Goal: Task Accomplishment & Management: Use online tool/utility

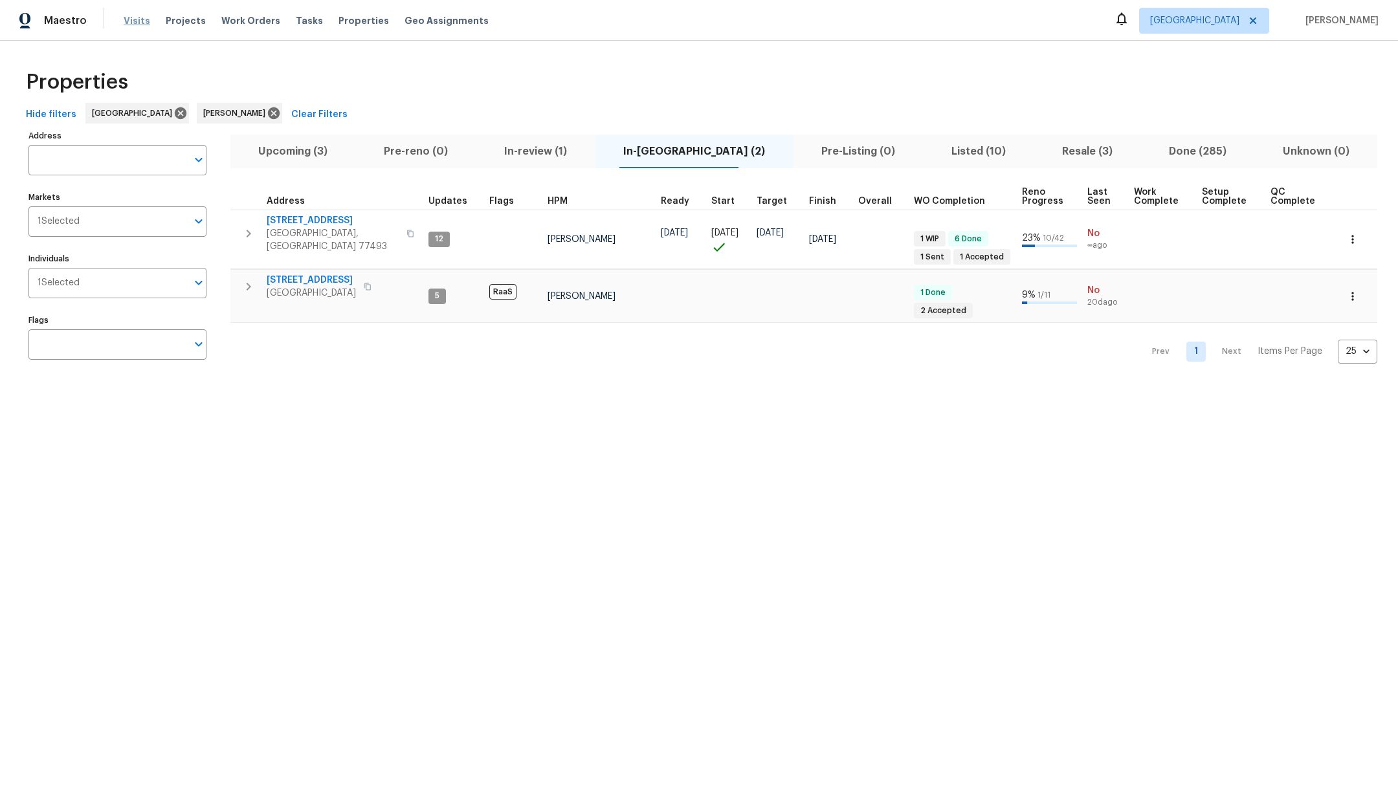
click at [133, 21] on span "Visits" at bounding box center [137, 20] width 27 height 13
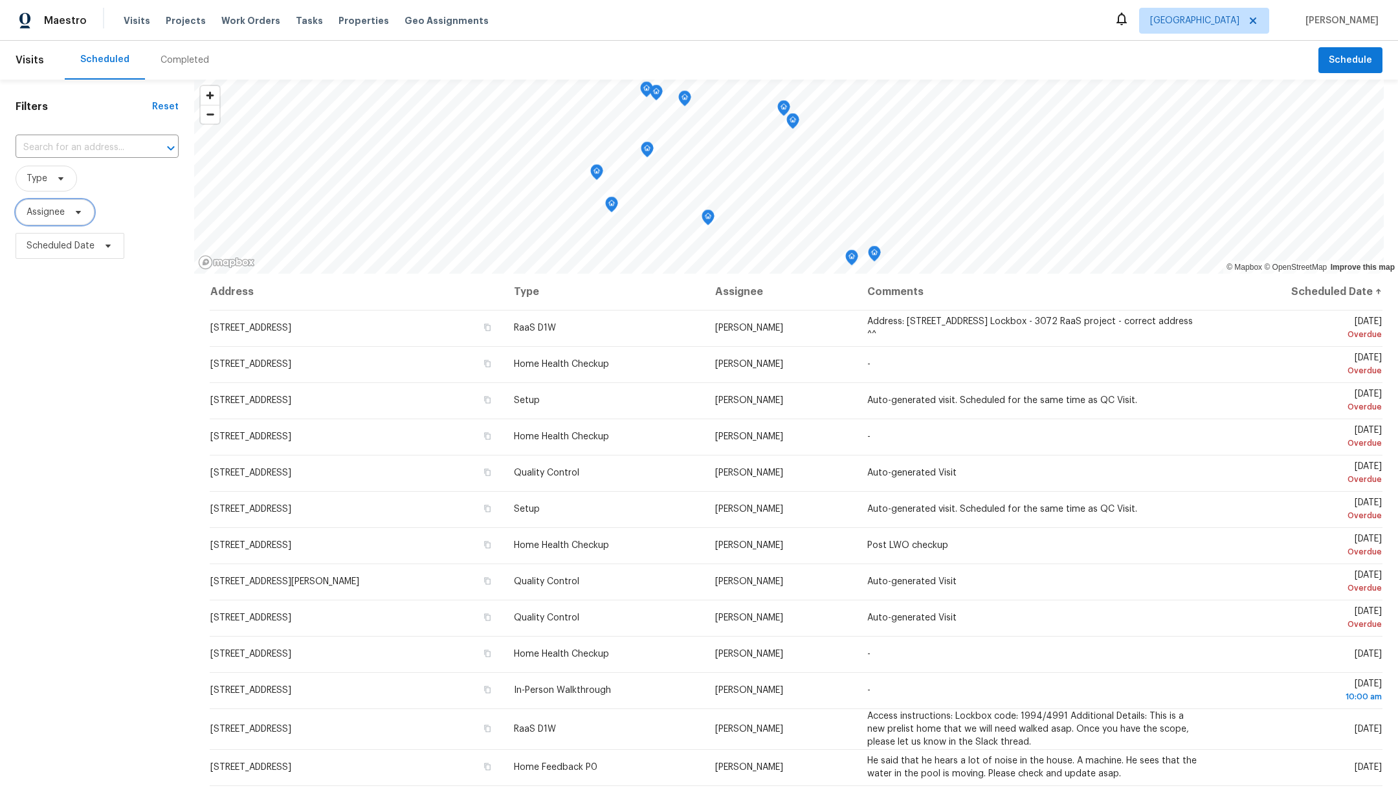
click at [46, 215] on span "Assignee" at bounding box center [46, 212] width 38 height 13
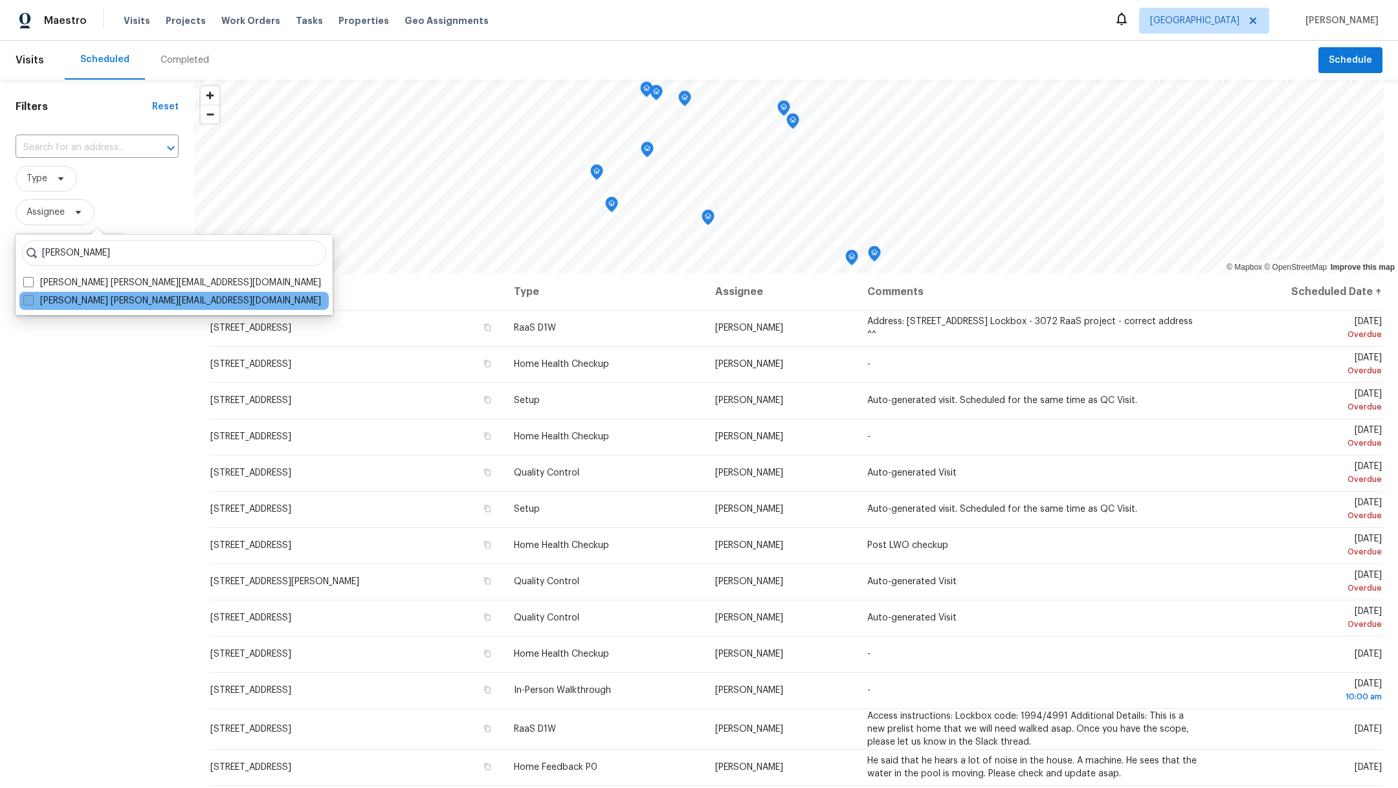
type input "[PERSON_NAME]"
click at [30, 305] on label "[PERSON_NAME] [PERSON_NAME][EMAIL_ADDRESS][DOMAIN_NAME]" at bounding box center [172, 300] width 298 height 13
click at [30, 303] on input "[PERSON_NAME] [PERSON_NAME][EMAIL_ADDRESS][DOMAIN_NAME]" at bounding box center [27, 298] width 8 height 8
checkbox input "true"
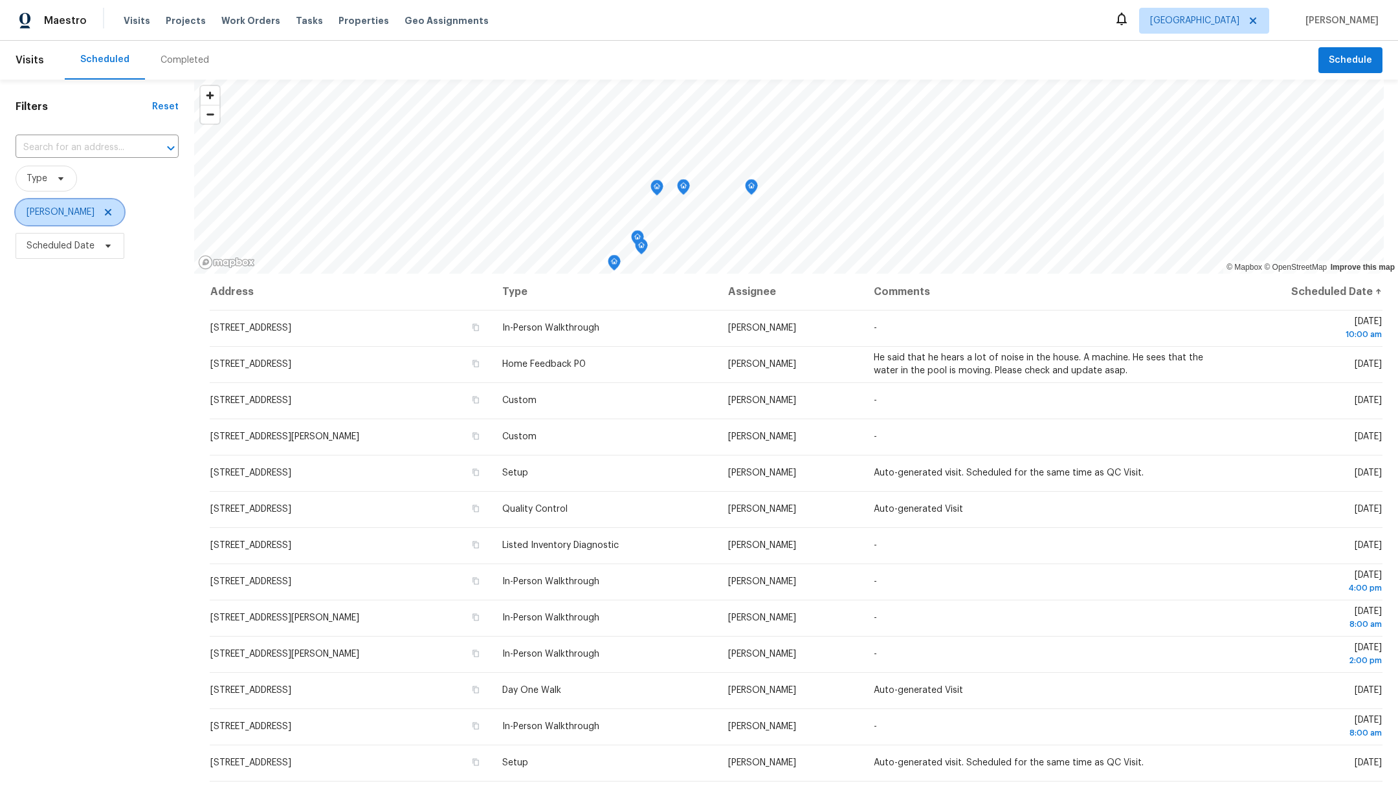
click at [113, 208] on icon at bounding box center [108, 212] width 10 height 10
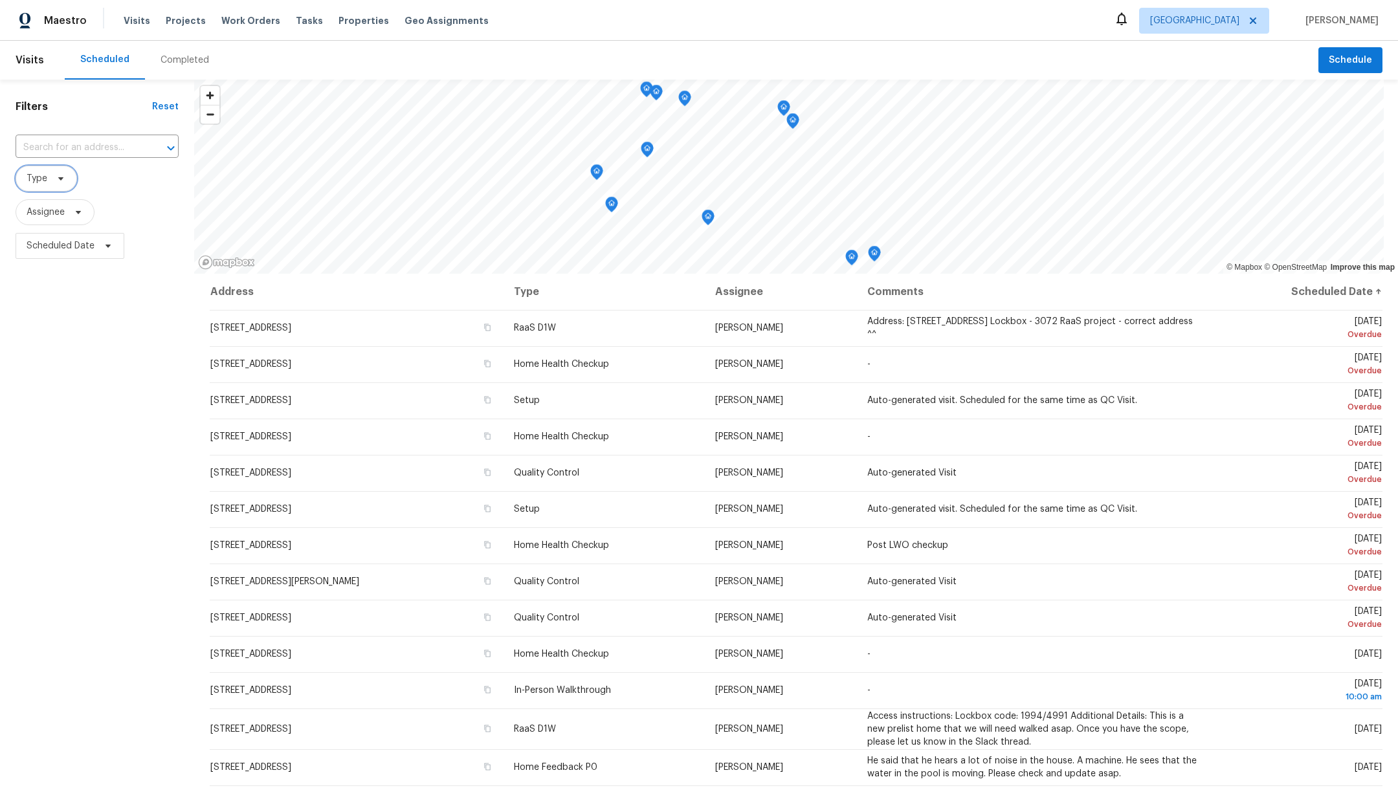
click at [32, 180] on span "Type" at bounding box center [37, 178] width 21 height 13
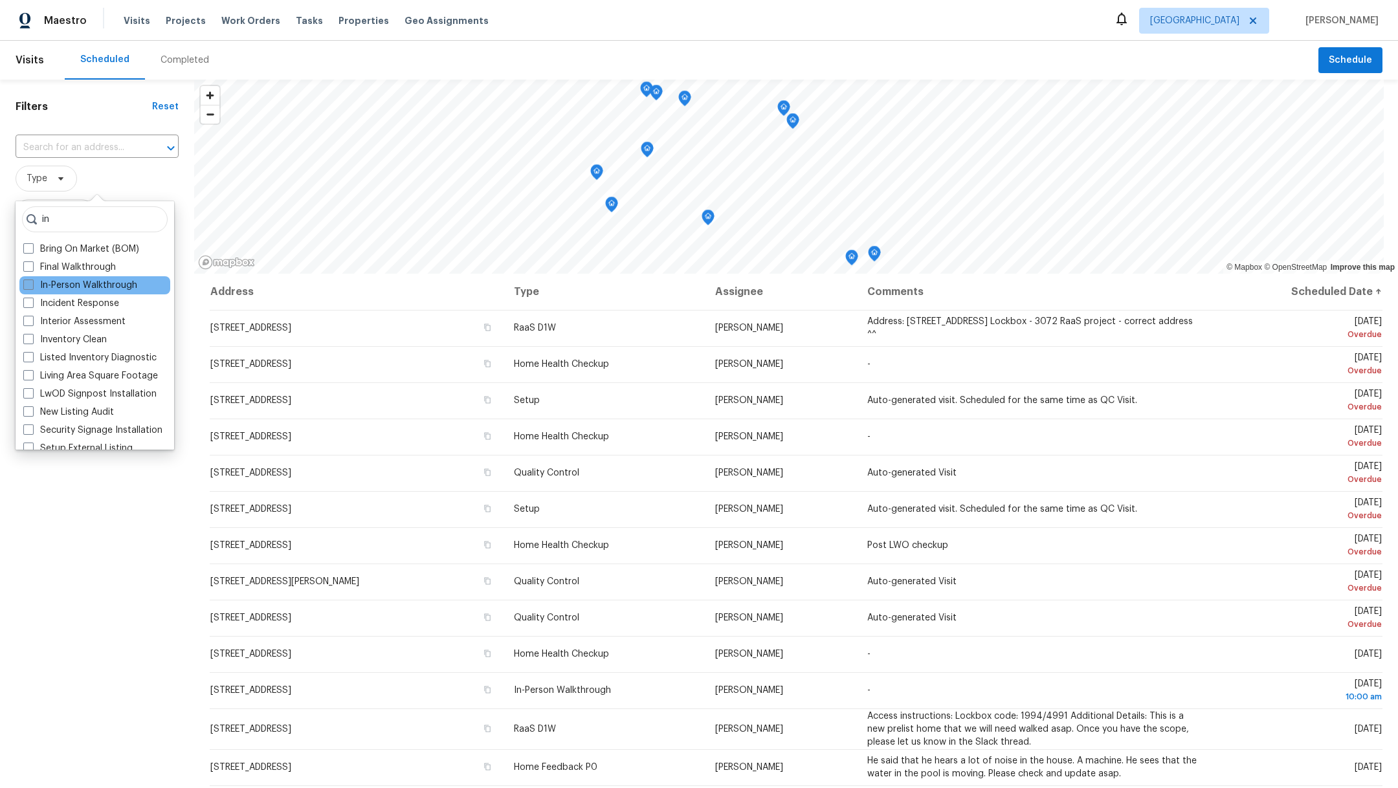
type input "in"
click at [29, 286] on span at bounding box center [28, 285] width 10 height 10
click at [29, 286] on input "In-Person Walkthrough" at bounding box center [27, 283] width 8 height 8
checkbox input "true"
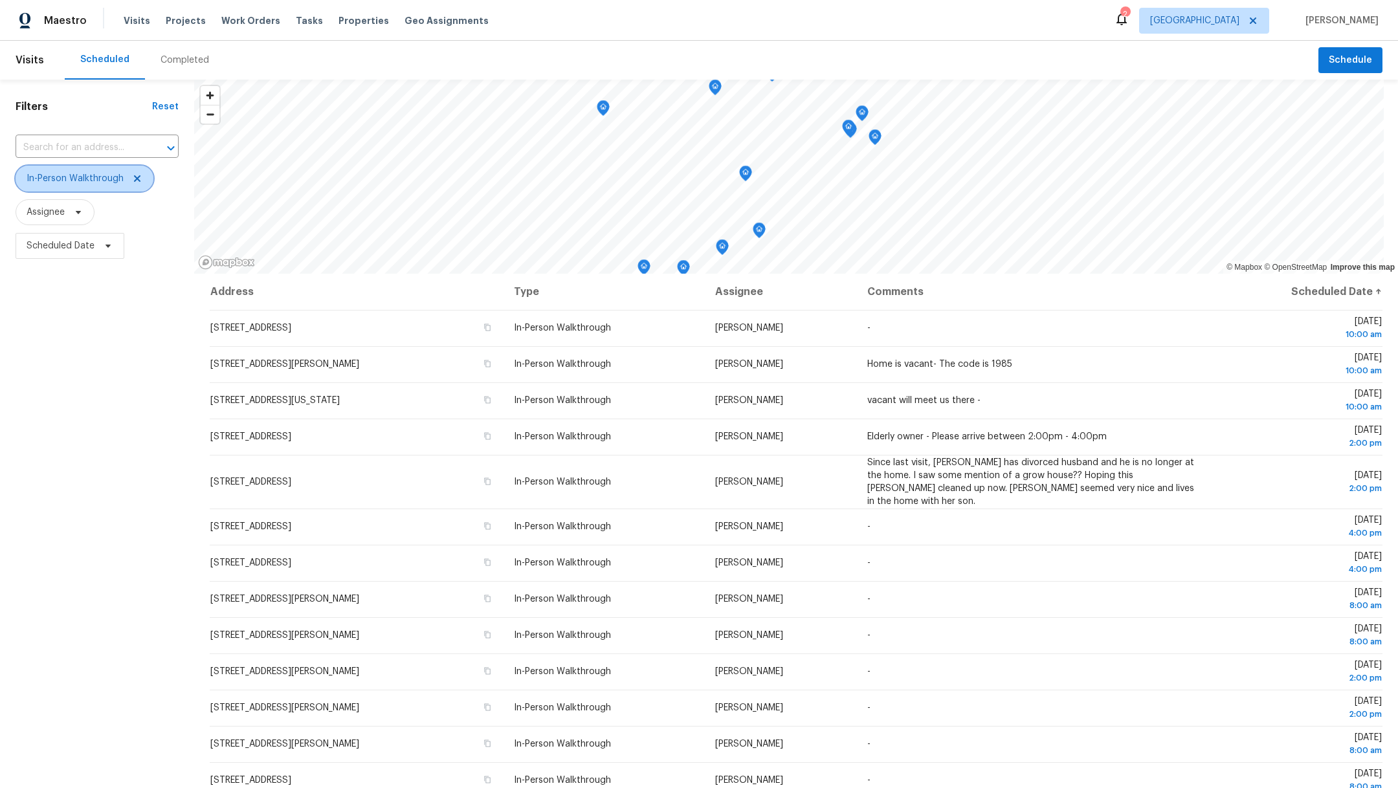
click at [140, 181] on icon at bounding box center [137, 178] width 10 height 10
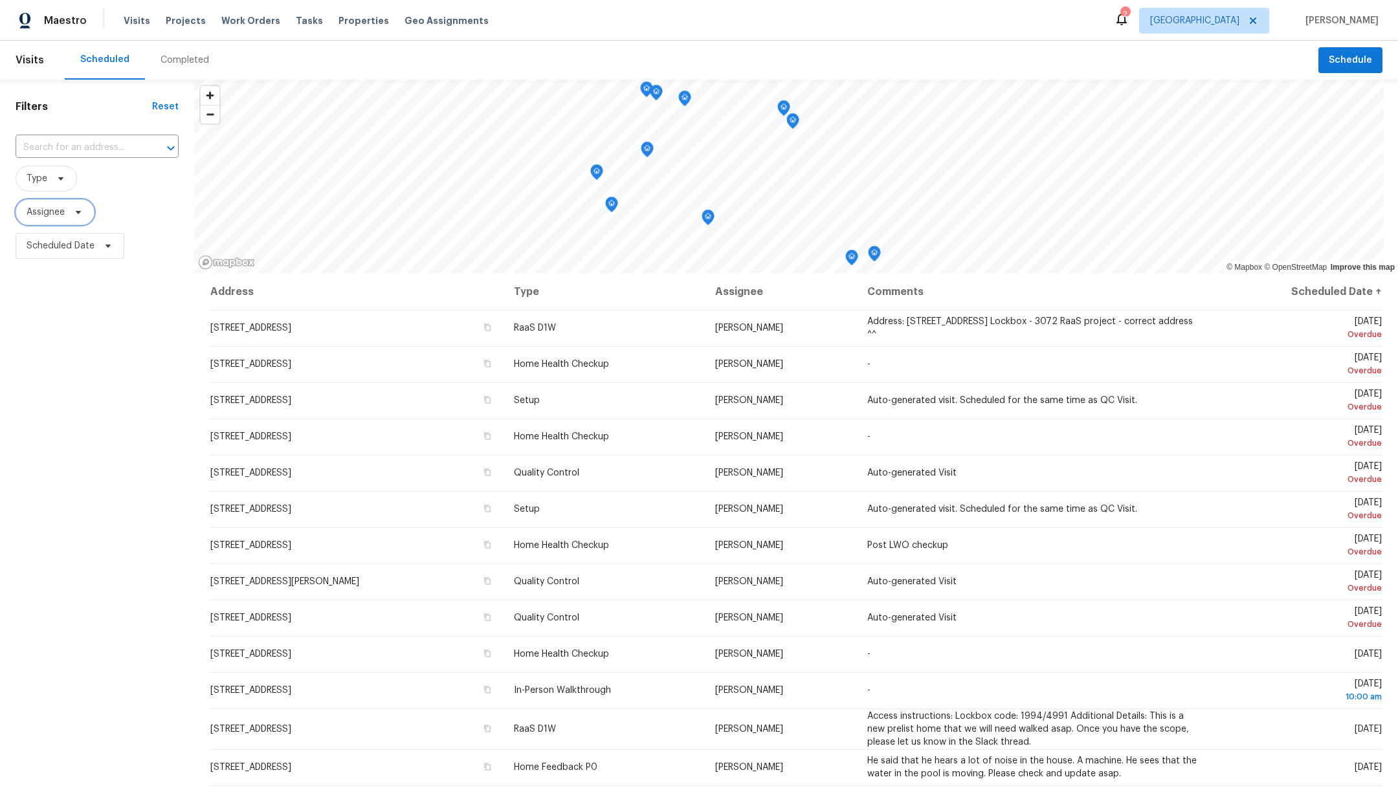
click at [30, 214] on span "Assignee" at bounding box center [46, 212] width 38 height 13
type input ","
type input "m"
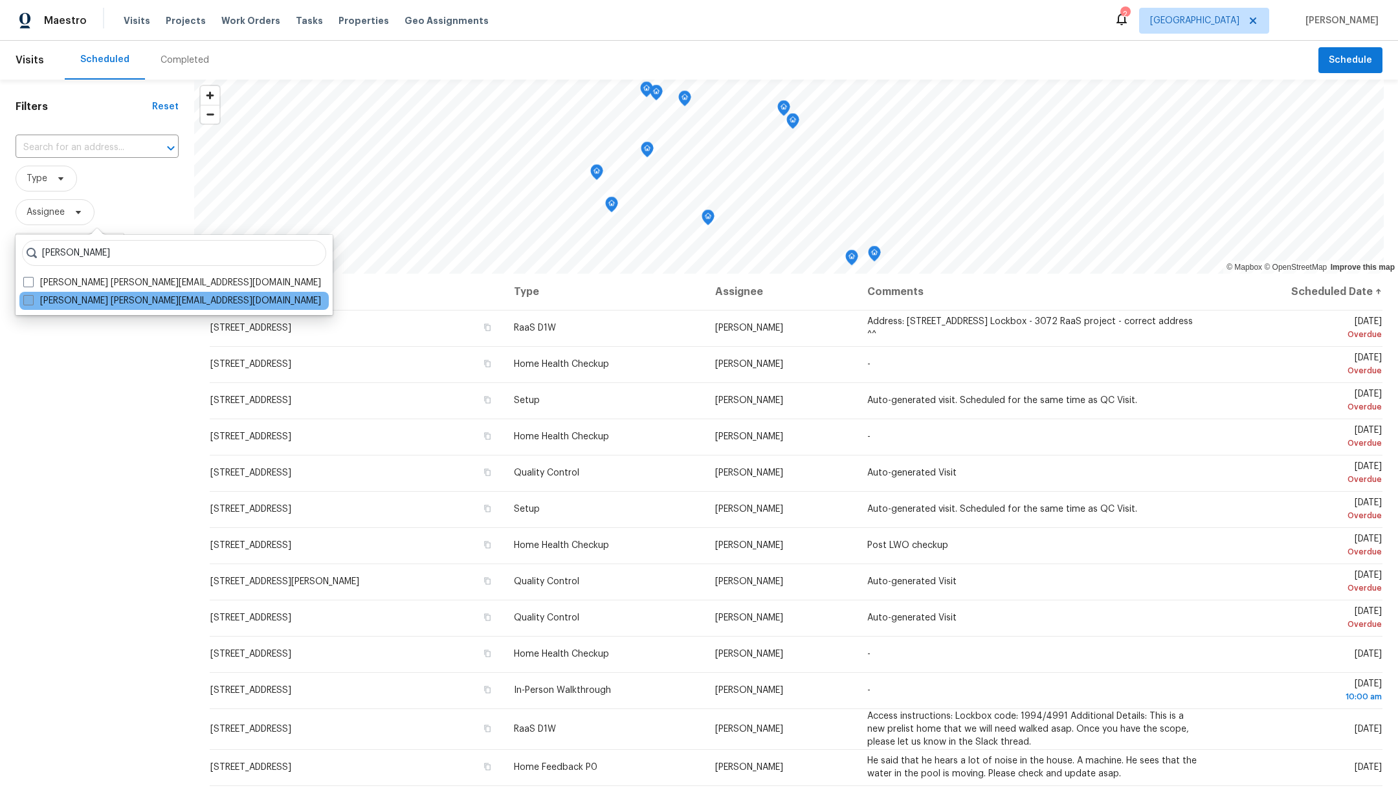
type input "[PERSON_NAME]"
click at [28, 300] on span at bounding box center [28, 300] width 10 height 10
click at [28, 300] on input "[PERSON_NAME] [PERSON_NAME][EMAIL_ADDRESS][DOMAIN_NAME]" at bounding box center [27, 298] width 8 height 8
checkbox input "true"
